Goal: Task Accomplishment & Management: Use online tool/utility

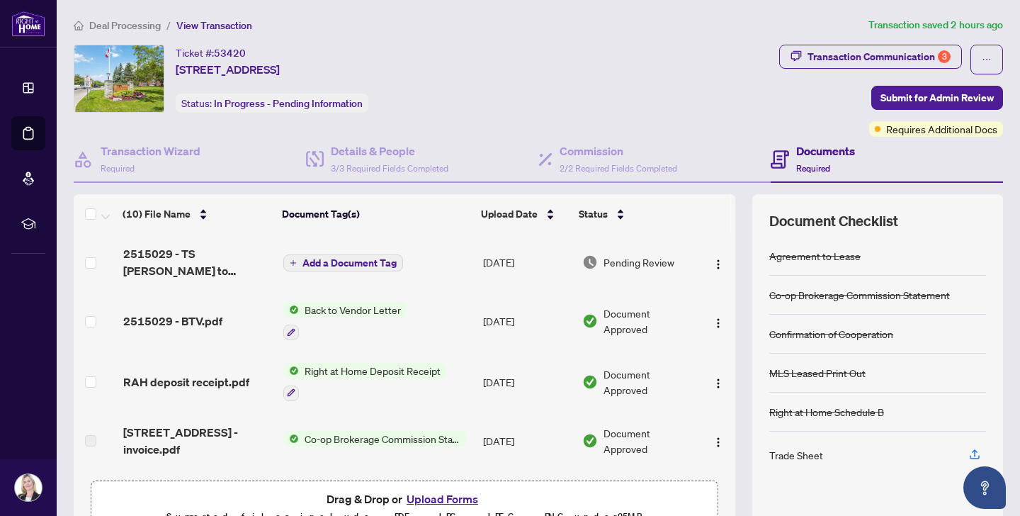
click at [197, 249] on span "2515029 - TS [PERSON_NAME] to review.pdf" at bounding box center [197, 262] width 149 height 34
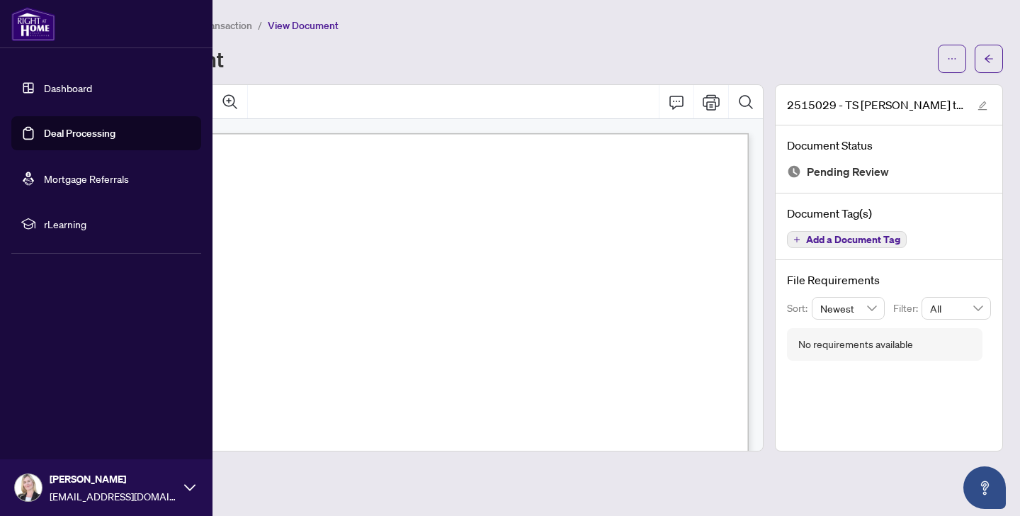
click at [33, 130] on li "Deal Processing" at bounding box center [106, 133] width 190 height 34
click at [57, 127] on link "Deal Processing" at bounding box center [80, 133] width 72 height 13
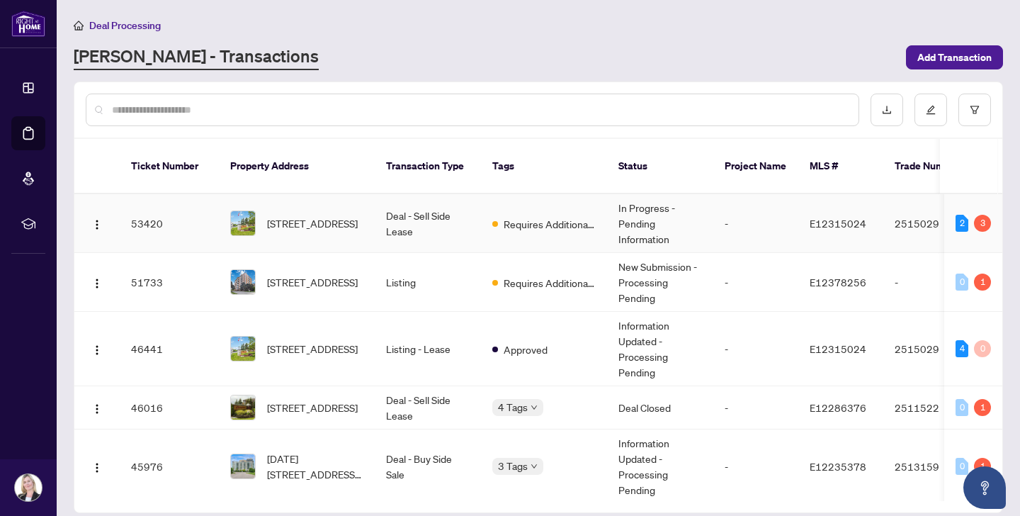
click at [297, 215] on span "[STREET_ADDRESS]" at bounding box center [312, 223] width 91 height 16
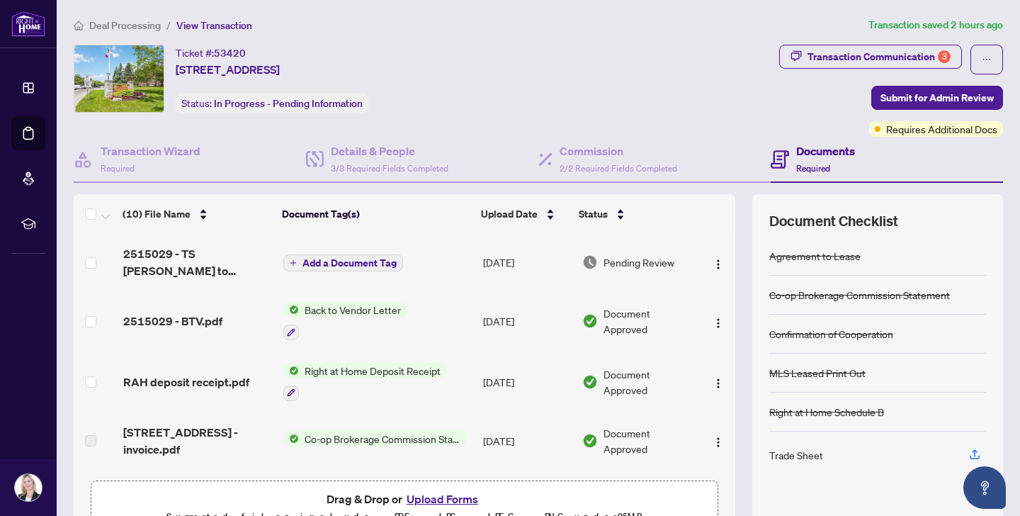
click at [182, 319] on span "2515029 - BTV.pdf" at bounding box center [172, 320] width 99 height 17
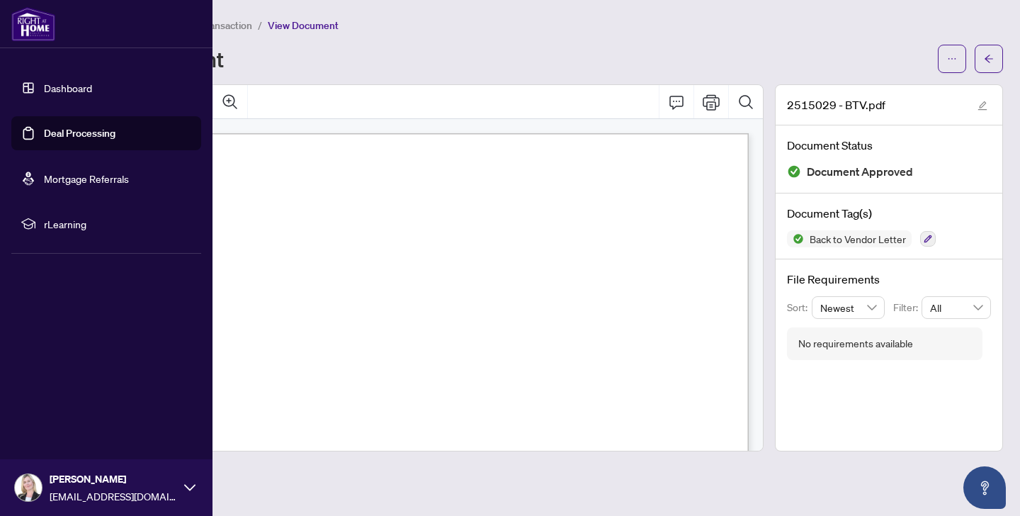
click at [33, 132] on li "Deal Processing" at bounding box center [106, 133] width 190 height 34
click at [44, 132] on link "Deal Processing" at bounding box center [80, 133] width 72 height 13
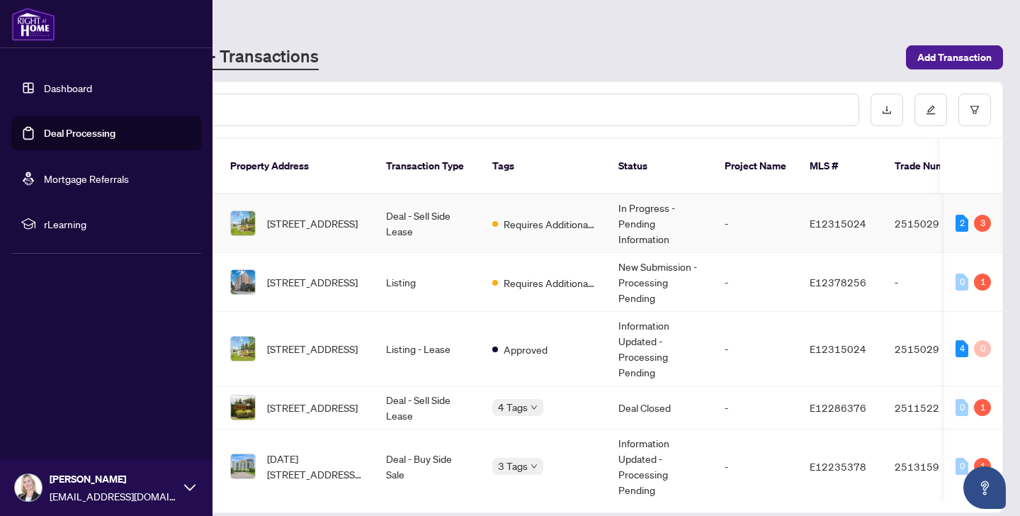
click at [289, 215] on span "[STREET_ADDRESS]" at bounding box center [312, 223] width 91 height 16
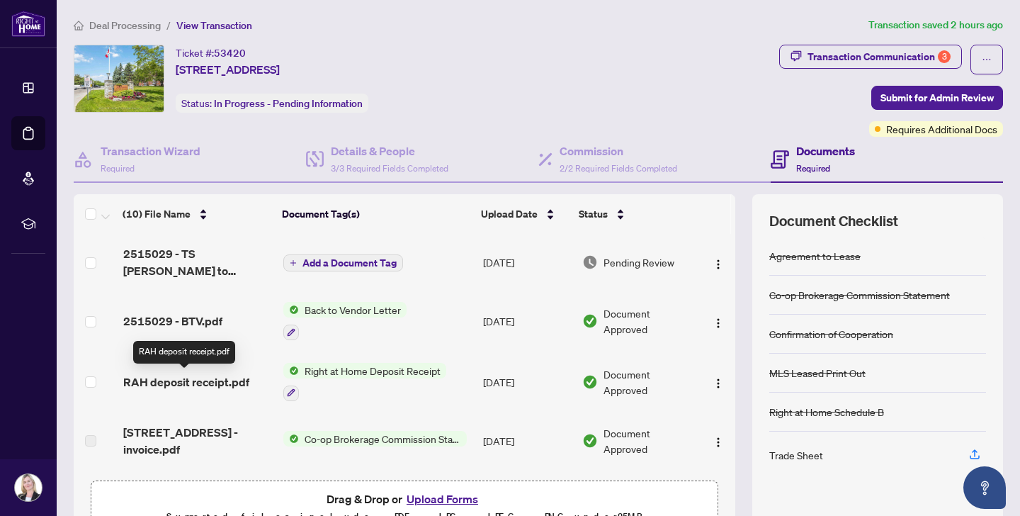
click at [215, 378] on span "RAH deposit receipt.pdf" at bounding box center [186, 381] width 126 height 17
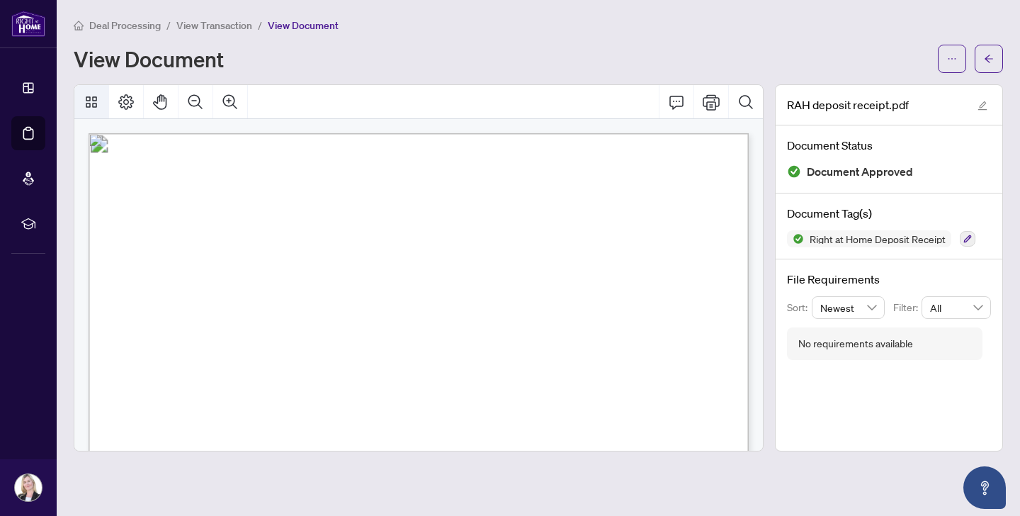
click at [90, 103] on icon "Thumbnails" at bounding box center [91, 102] width 17 height 17
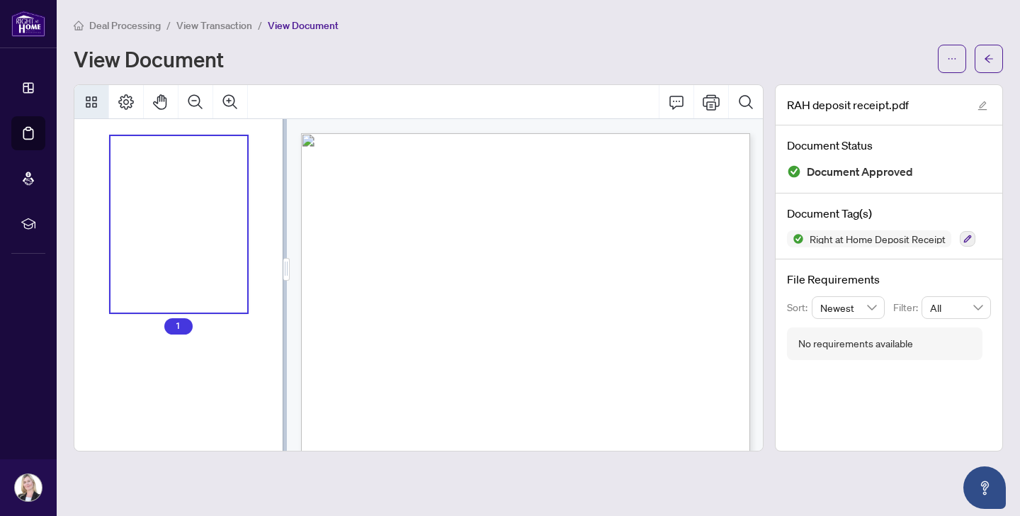
click at [186, 164] on div "Thumbnails" at bounding box center [179, 224] width 137 height 177
click at [560, 234] on div "Right at Home Realty [STREET_ADDRESS][PERSON_NAME] Receipt [DATE] RECEIVED FROM…" at bounding box center [533, 434] width 465 height 602
click at [676, 101] on icon "Comment" at bounding box center [676, 102] width 17 height 17
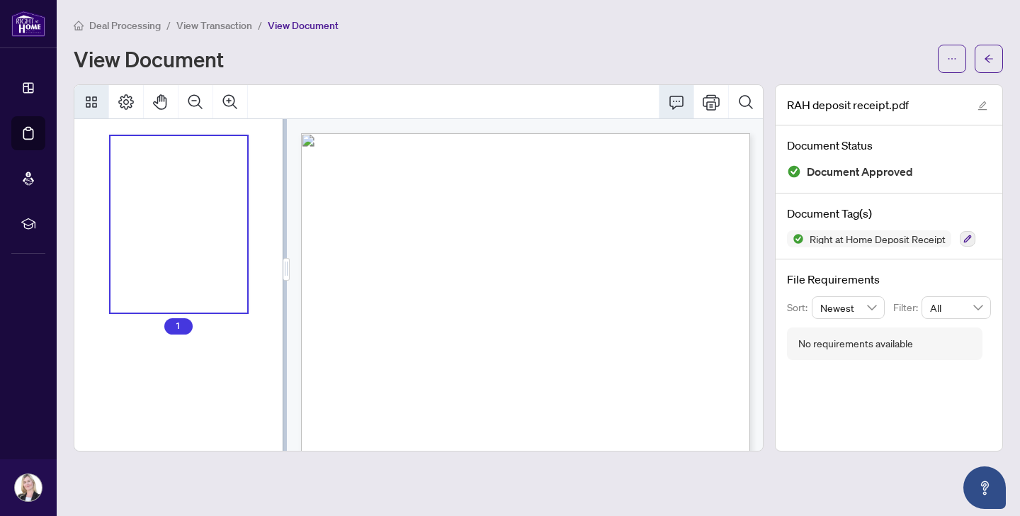
click at [676, 101] on icon "Comment" at bounding box center [676, 102] width 17 height 17
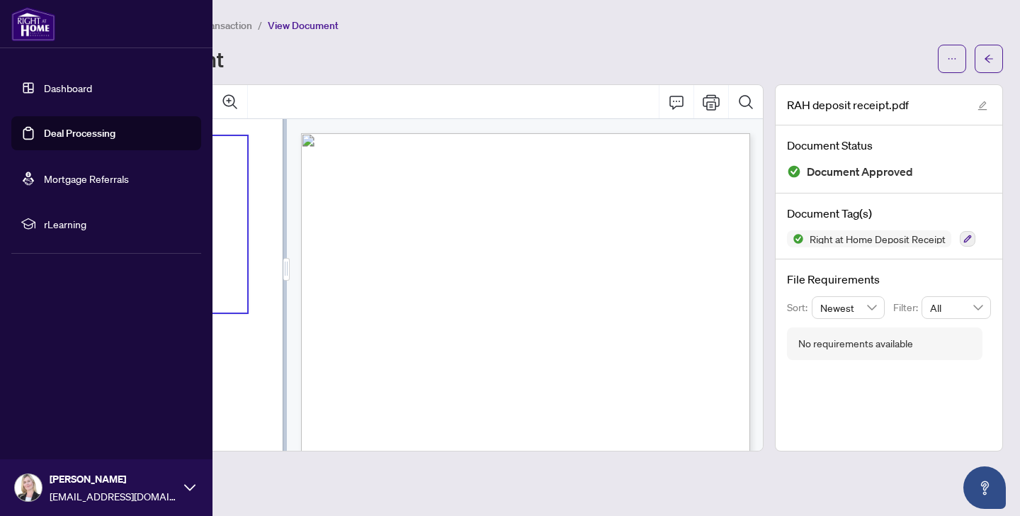
click at [30, 132] on li "Deal Processing" at bounding box center [106, 133] width 190 height 34
click at [48, 130] on link "Deal Processing" at bounding box center [80, 133] width 72 height 13
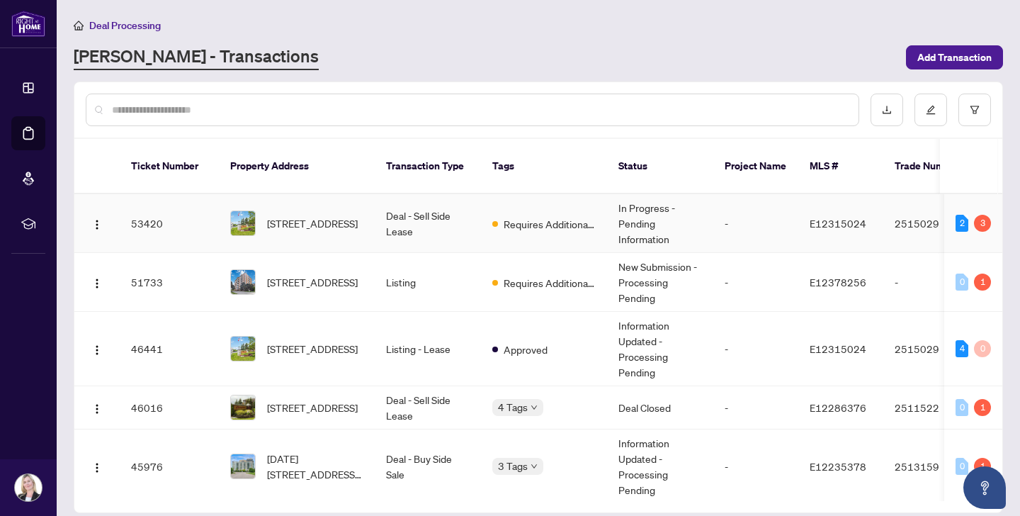
click at [310, 215] on span "[STREET_ADDRESS]" at bounding box center [312, 223] width 91 height 16
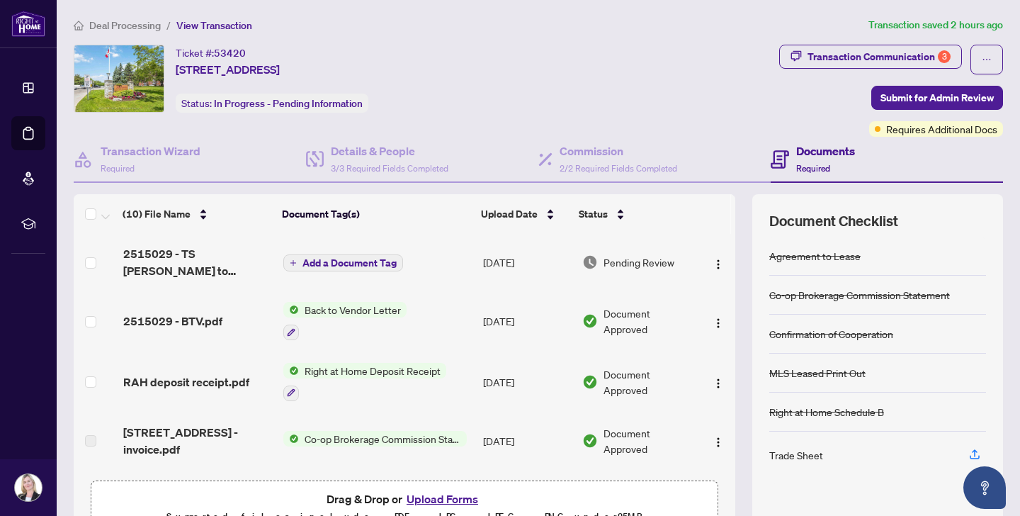
click at [214, 383] on span "RAH deposit receipt.pdf" at bounding box center [186, 381] width 126 height 17
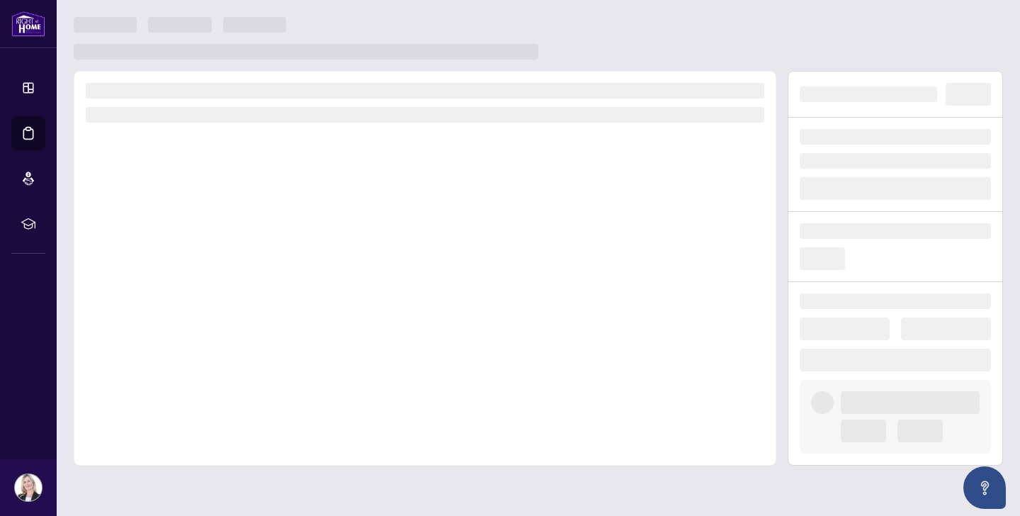
click at [214, 383] on div at bounding box center [425, 268] width 703 height 395
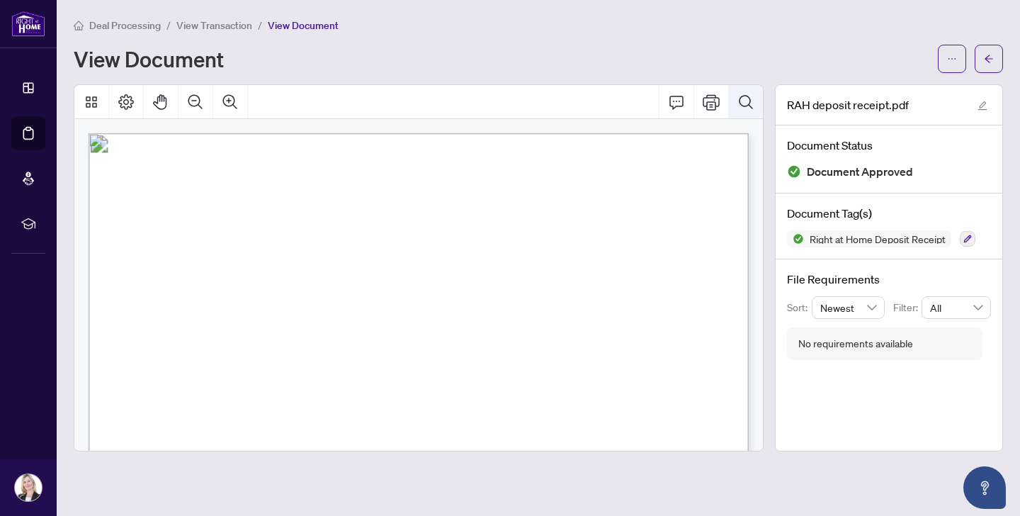
click at [743, 99] on icon "Search Document" at bounding box center [745, 102] width 17 height 17
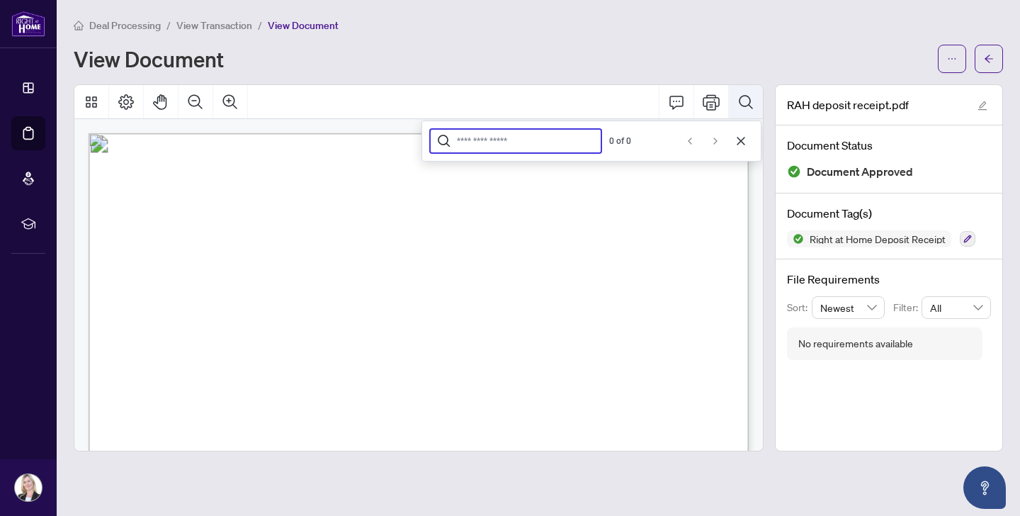
click at [743, 99] on icon "Search Document" at bounding box center [745, 102] width 17 height 17
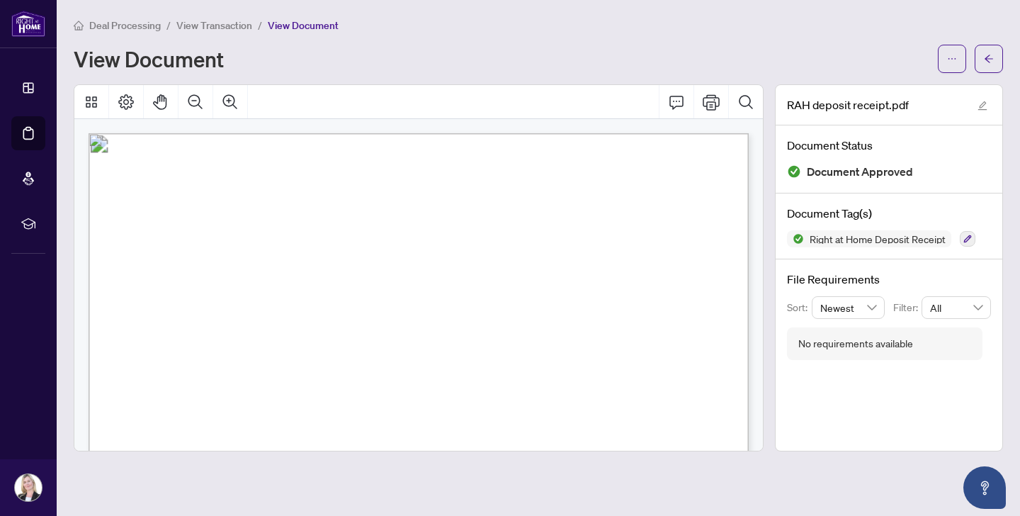
click at [815, 237] on span "Right at Home Deposit Receipt" at bounding box center [877, 239] width 147 height 10
click at [676, 103] on icon "Comment" at bounding box center [676, 102] width 17 height 17
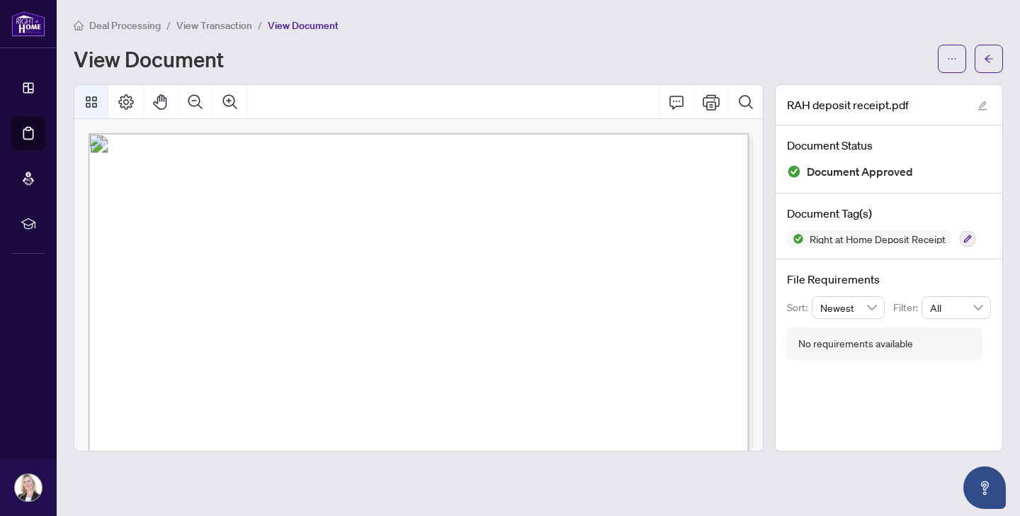
click at [88, 97] on icon "Thumbnails" at bounding box center [91, 102] width 17 height 17
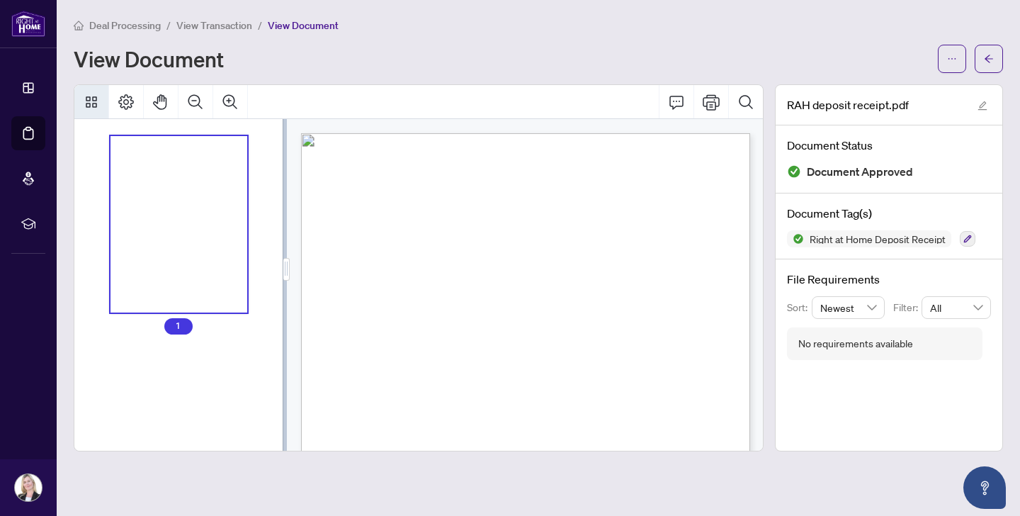
click at [169, 222] on div "Thumbnails" at bounding box center [179, 224] width 137 height 177
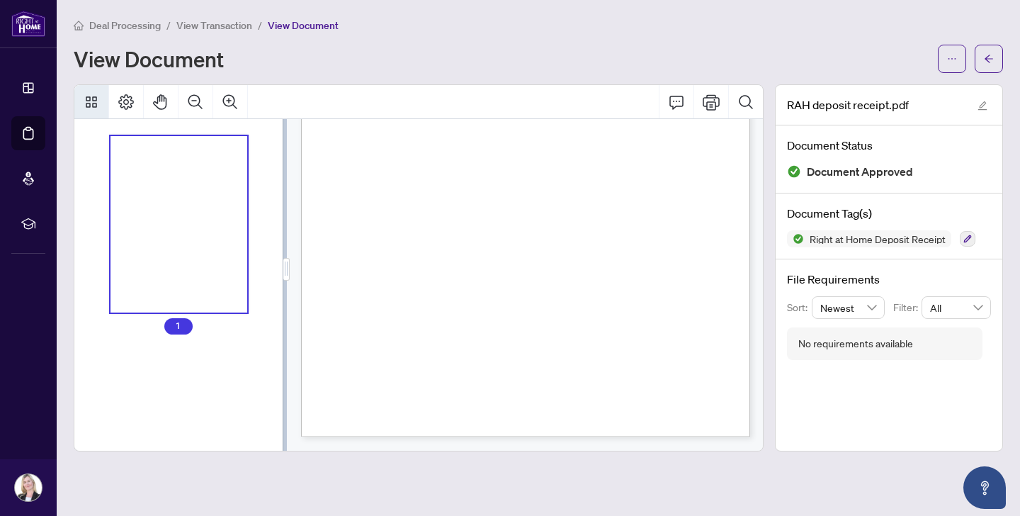
click at [414, 239] on div "Right at Home Realty [STREET_ADDRESS][PERSON_NAME] Receipt [DATE] RECEIVED FROM…" at bounding box center [533, 156] width 465 height 602
click at [194, 223] on div "Thumbnails" at bounding box center [179, 224] width 137 height 177
click at [708, 102] on icon "Print" at bounding box center [711, 102] width 17 height 17
click at [713, 103] on icon "Print" at bounding box center [711, 102] width 17 height 16
